Goal: Information Seeking & Learning: Learn about a topic

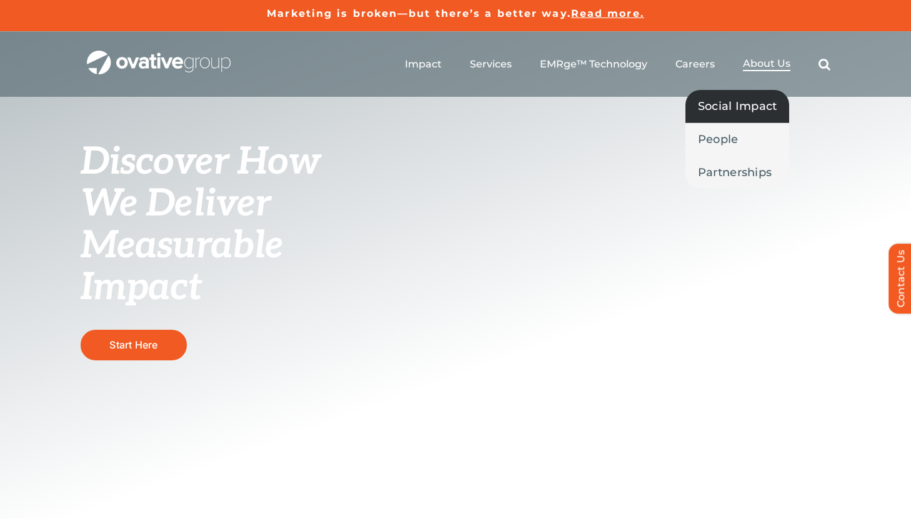
click at [737, 106] on span "Social Impact" at bounding box center [737, 105] width 79 height 17
